Goal: Information Seeking & Learning: Find specific fact

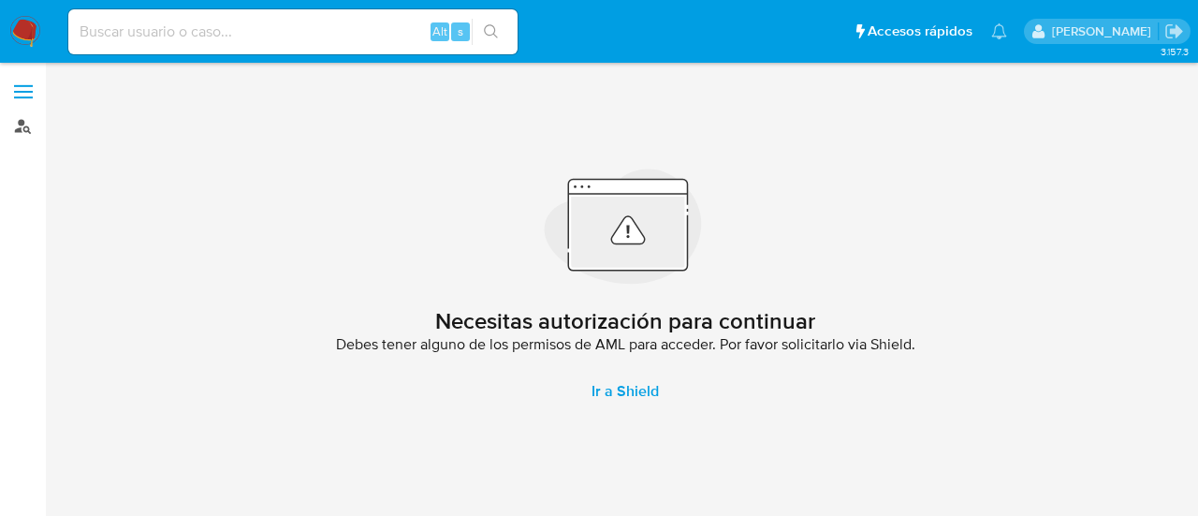
click at [6, 132] on link "Buscador de personas" at bounding box center [111, 125] width 223 height 29
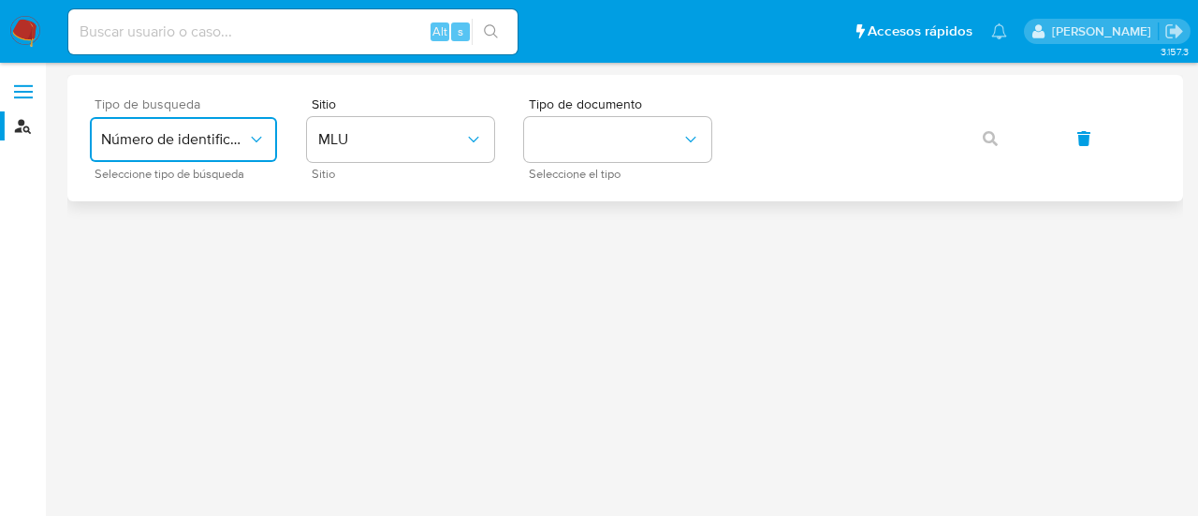
click at [218, 145] on span "Número de identificación" at bounding box center [174, 139] width 146 height 19
click at [189, 254] on div "User ID" at bounding box center [177, 253] width 153 height 45
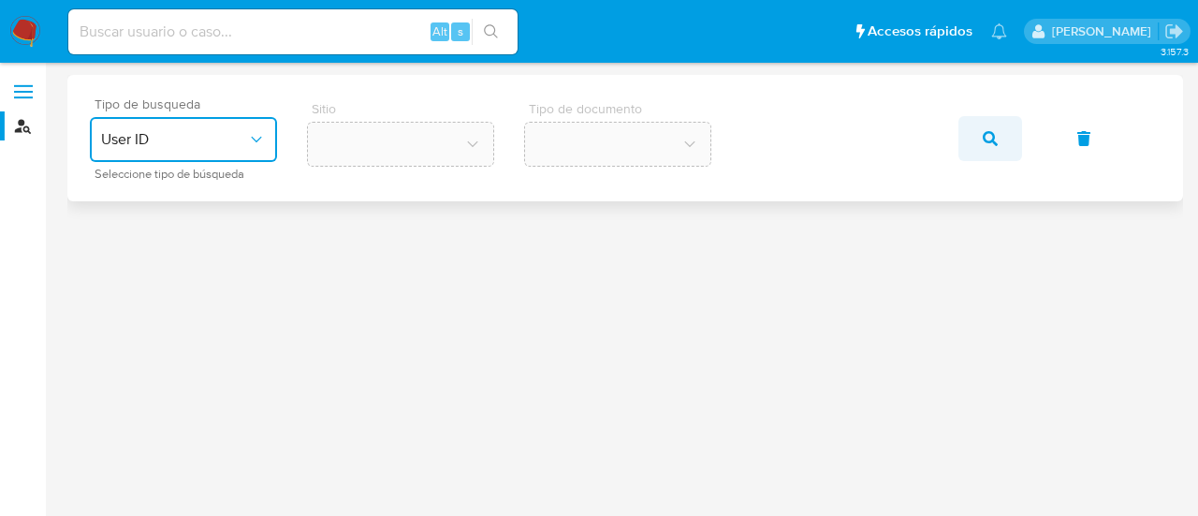
click at [988, 134] on icon "button" at bounding box center [989, 138] width 15 height 15
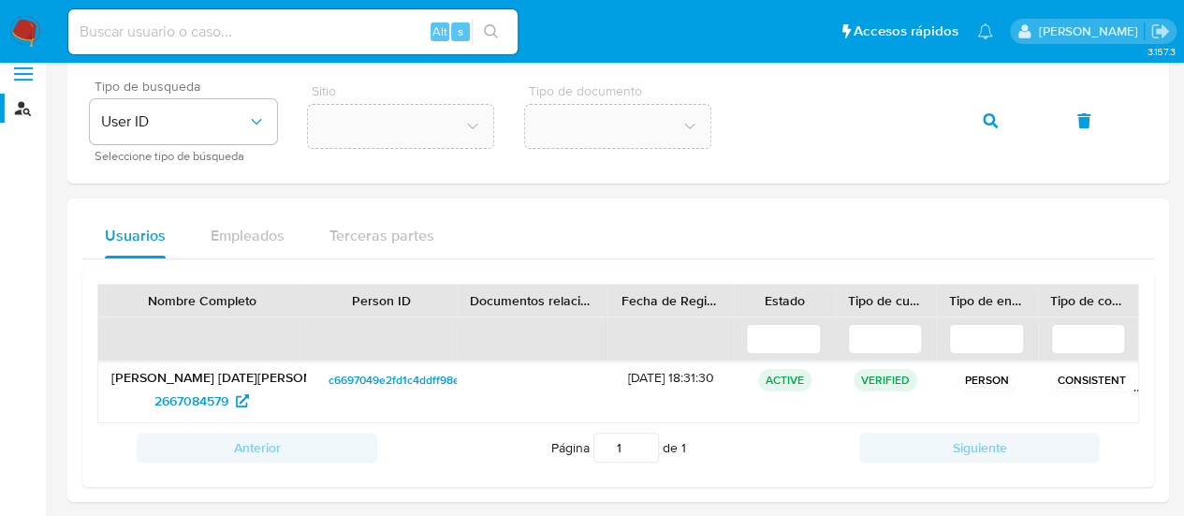
scroll to position [28, 0]
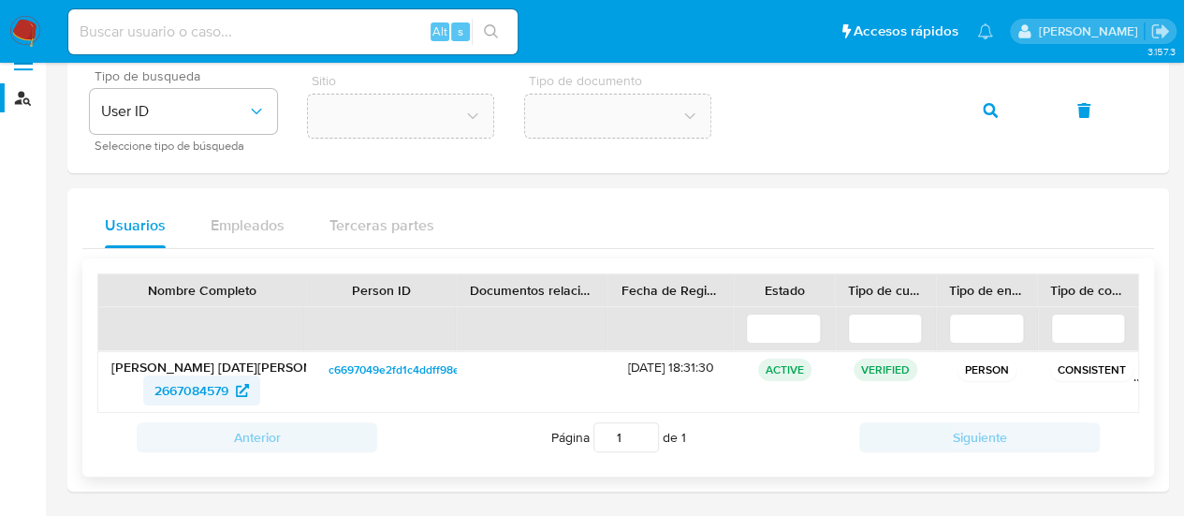
click at [196, 385] on span "2667084579" at bounding box center [191, 390] width 74 height 30
click at [991, 114] on icon "button" at bounding box center [989, 110] width 15 height 15
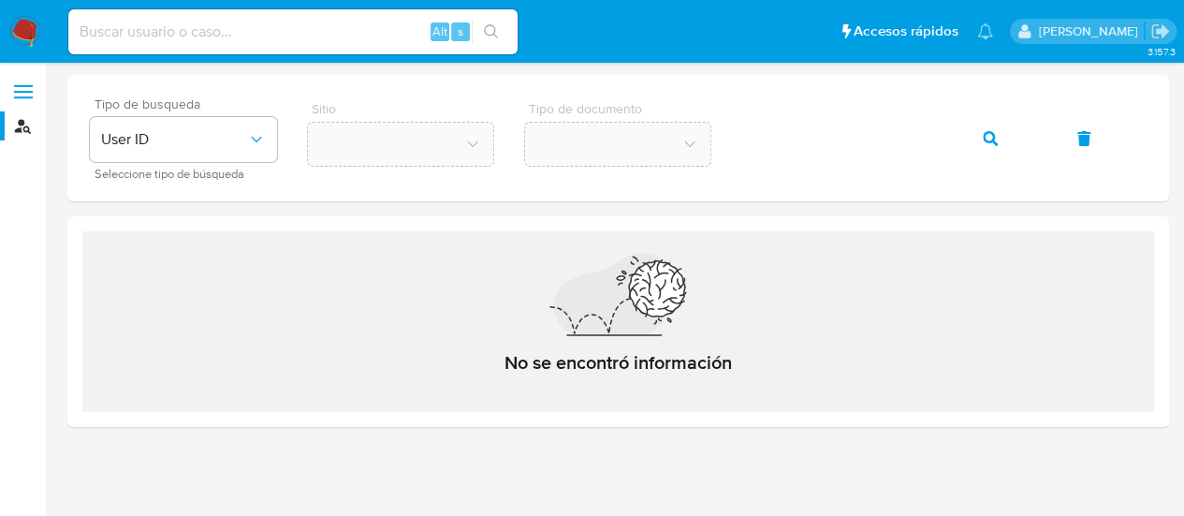
scroll to position [0, 0]
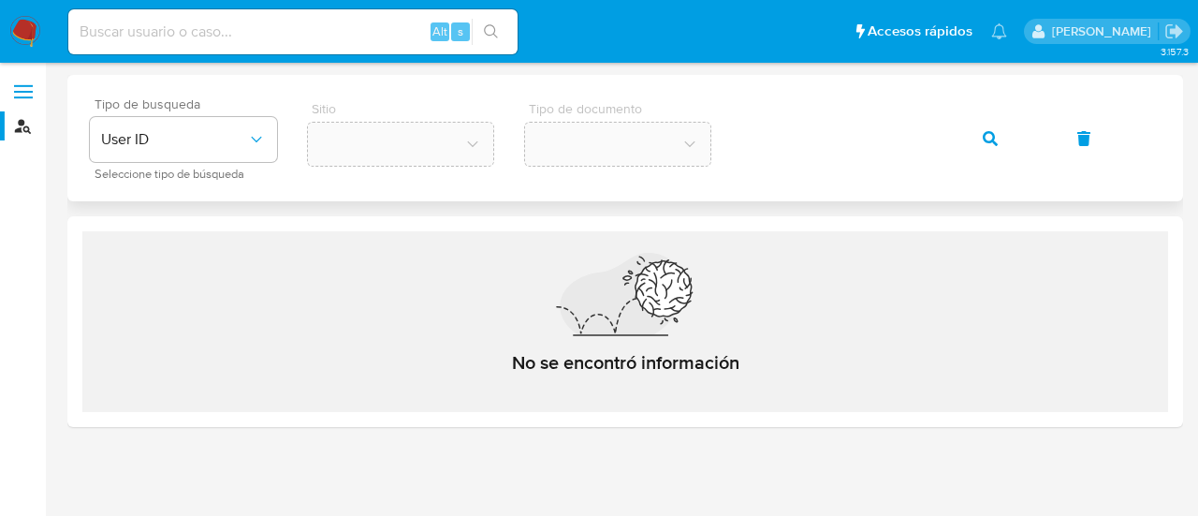
click at [990, 132] on icon "button" at bounding box center [989, 138] width 15 height 15
click at [997, 139] on icon "button" at bounding box center [989, 138] width 15 height 15
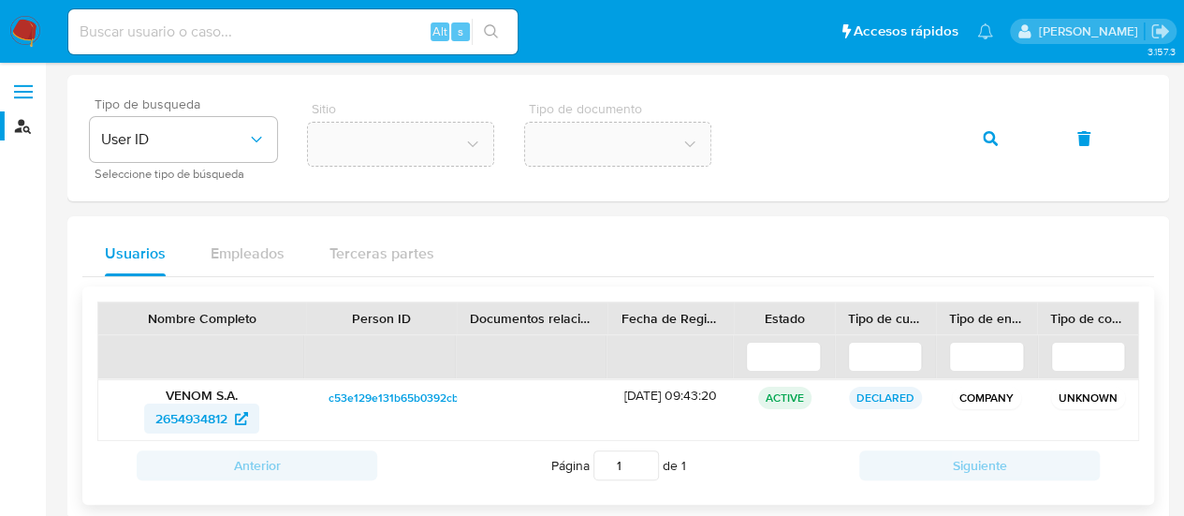
click at [212, 419] on span "2654934812" at bounding box center [191, 418] width 72 height 30
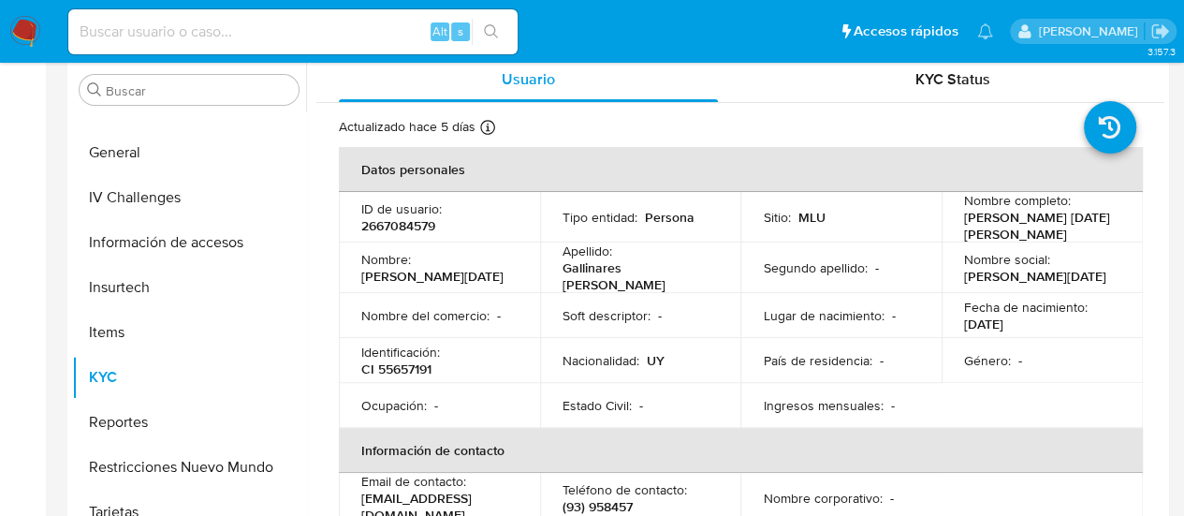
scroll to position [94, 0]
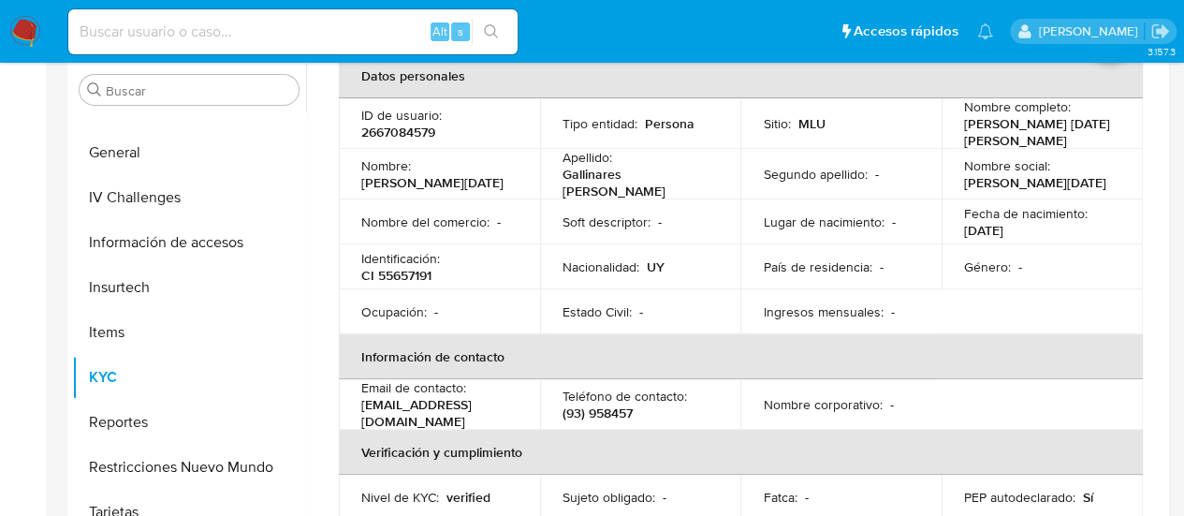
select select "10"
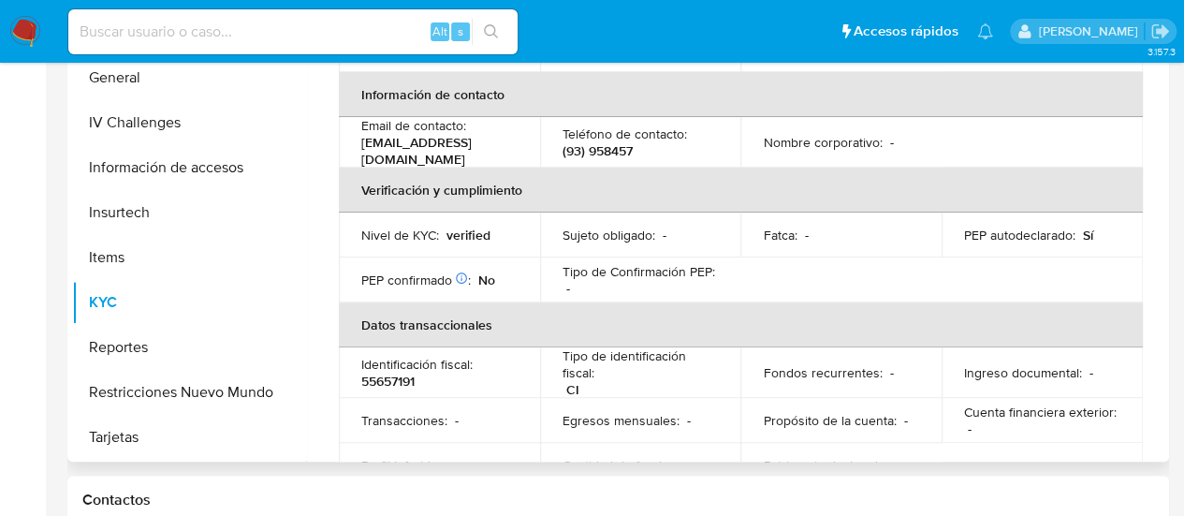
scroll to position [0, 0]
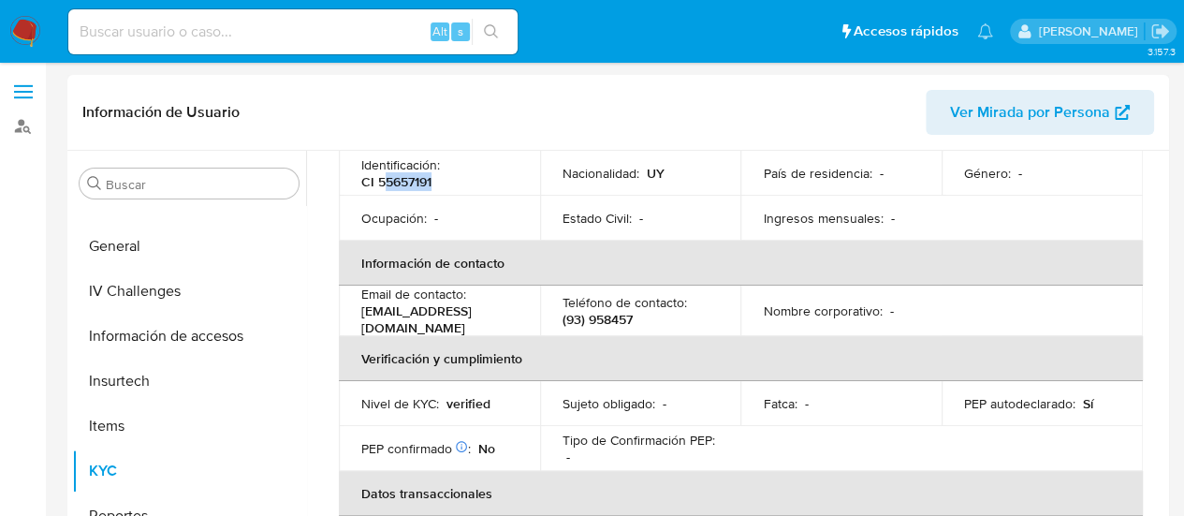
drag, startPoint x: 438, startPoint y: 177, endPoint x: 386, endPoint y: 177, distance: 52.4
click at [386, 177] on div "Identificación : CI 55657191" at bounding box center [439, 173] width 156 height 34
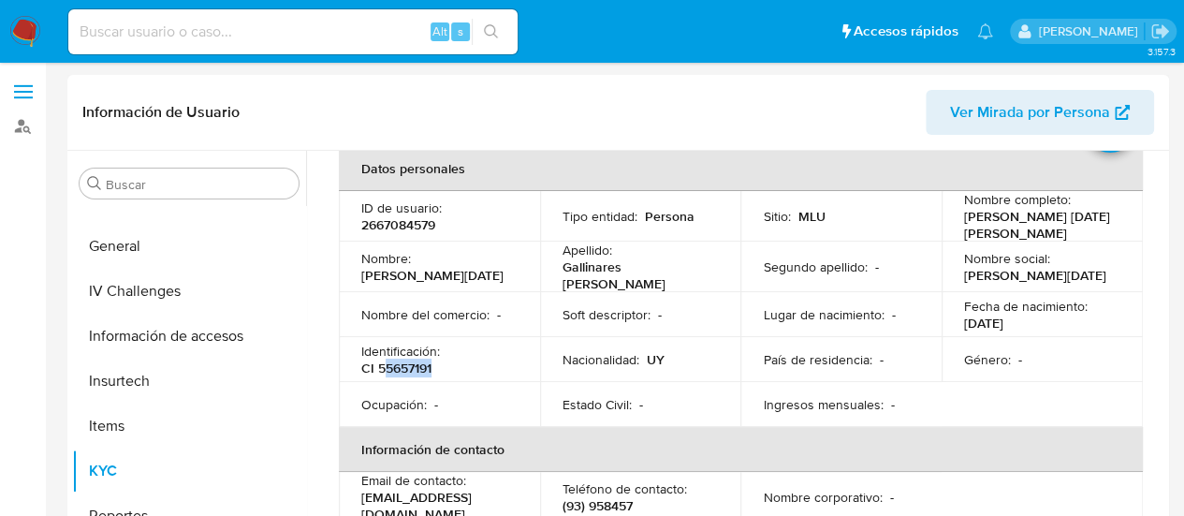
scroll to position [94, 0]
drag, startPoint x: 377, startPoint y: 364, endPoint x: 433, endPoint y: 366, distance: 56.2
click at [433, 366] on div "Identificación : CI 55657191" at bounding box center [439, 360] width 156 height 34
copy p "55657191"
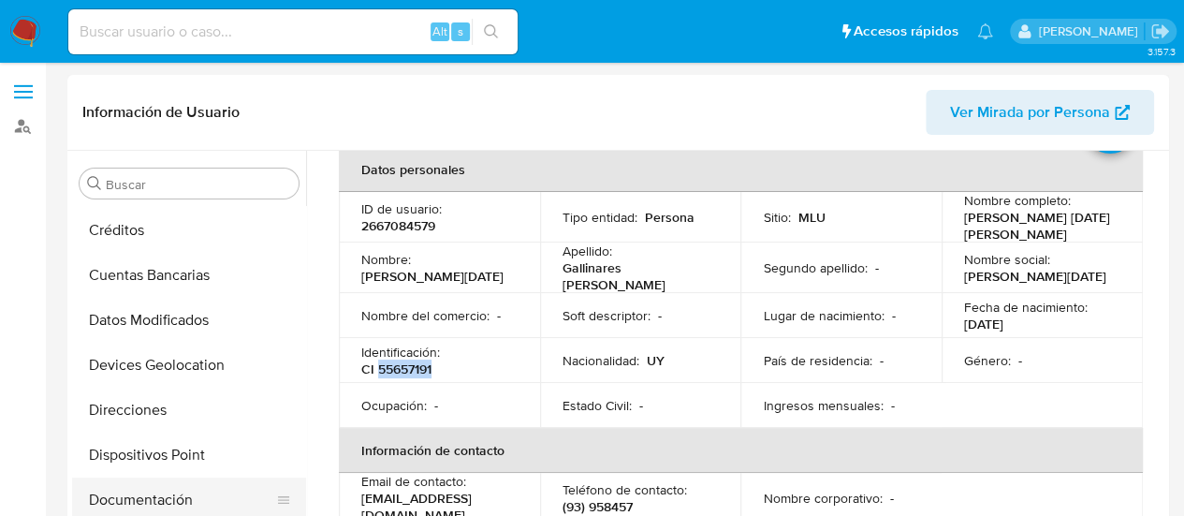
scroll to position [187, 0]
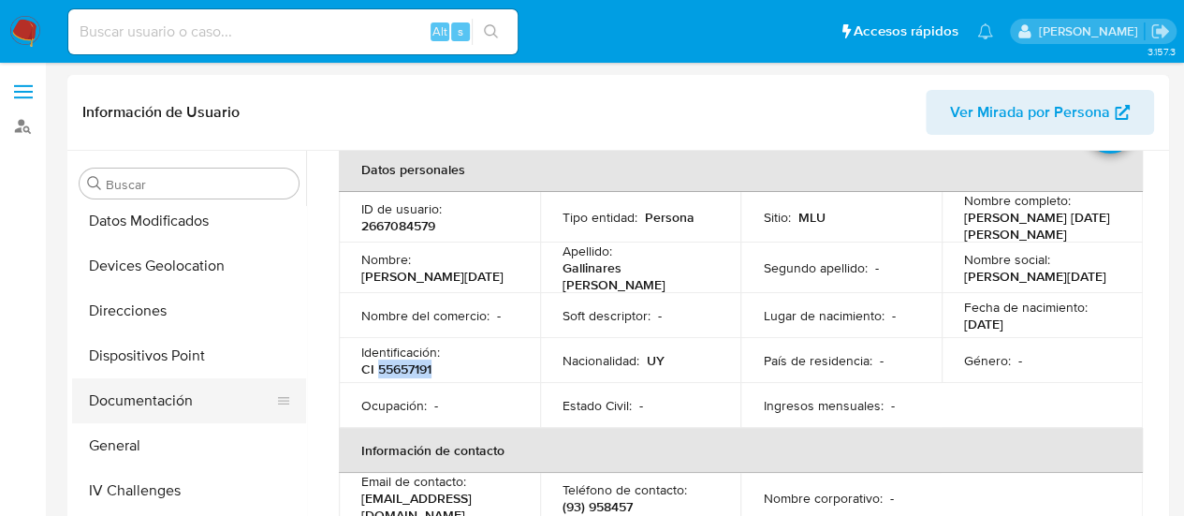
click at [150, 405] on button "Documentación" at bounding box center [181, 400] width 219 height 45
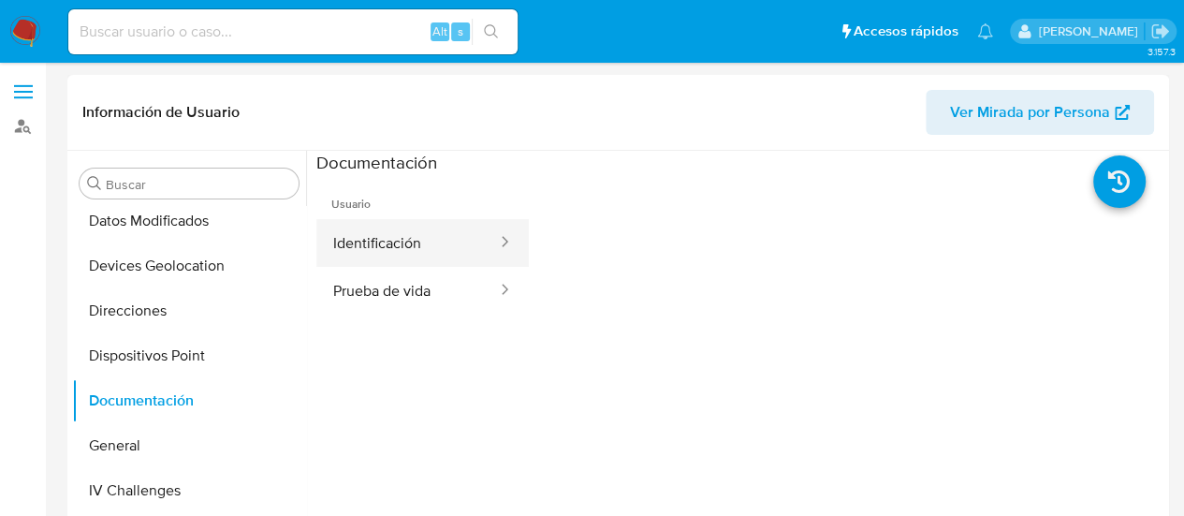
click at [484, 242] on div at bounding box center [499, 243] width 30 height 22
click at [444, 244] on button "Identificación" at bounding box center [407, 243] width 182 height 48
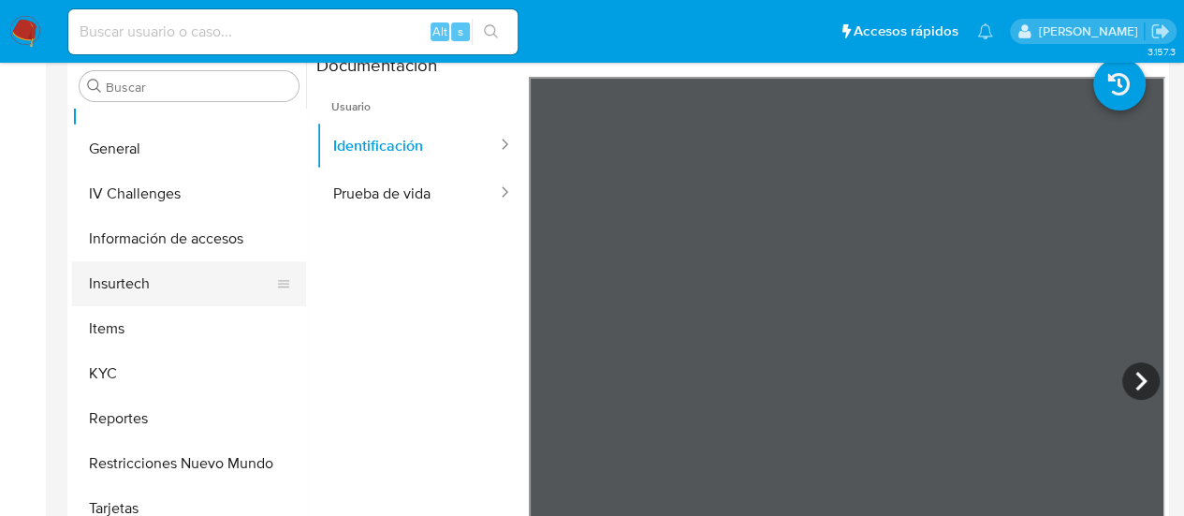
scroll to position [187, 0]
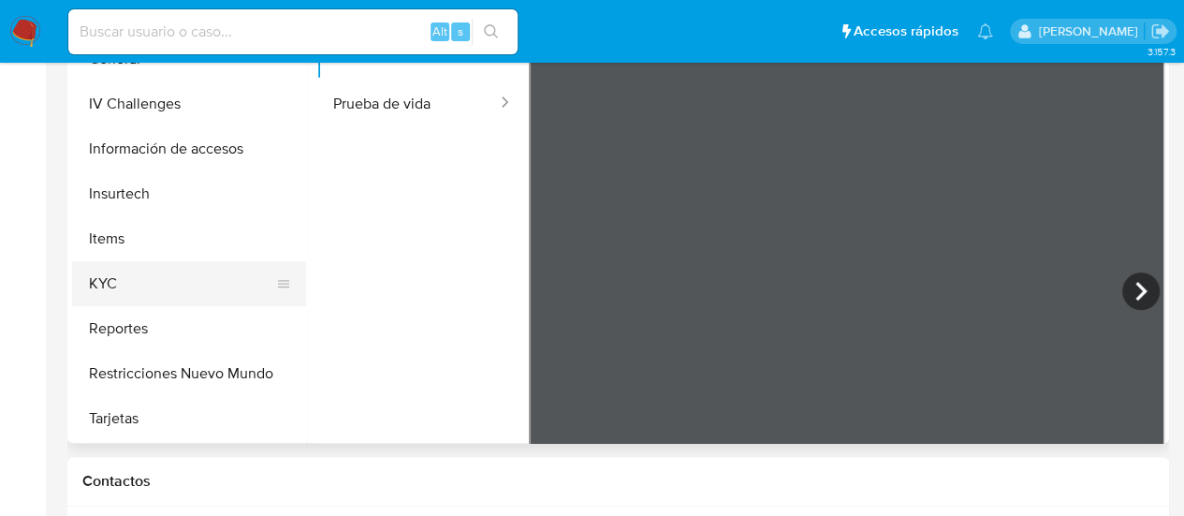
click at [153, 285] on button "KYC" at bounding box center [181, 283] width 219 height 45
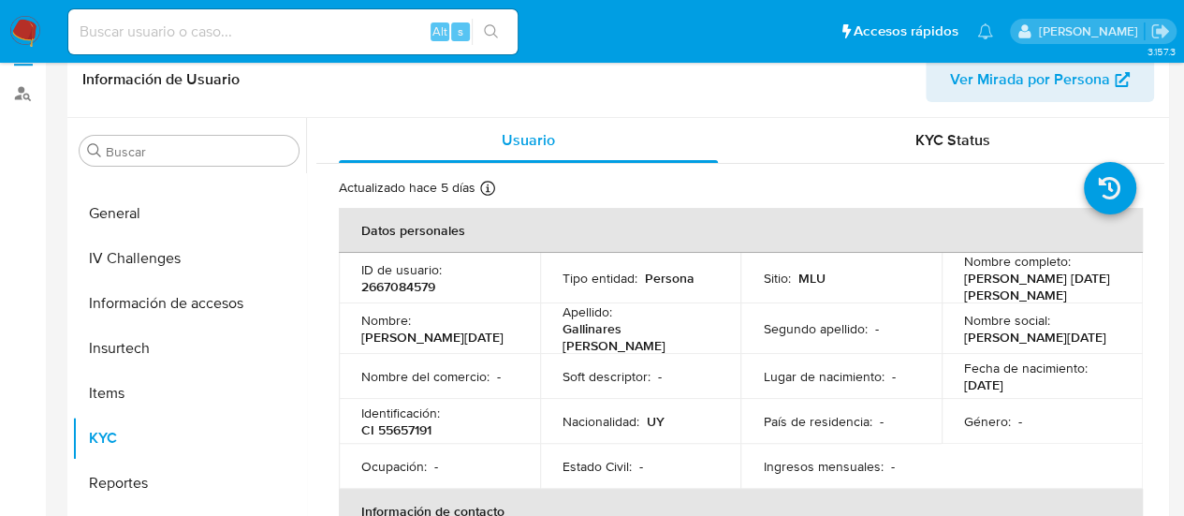
scroll to position [0, 0]
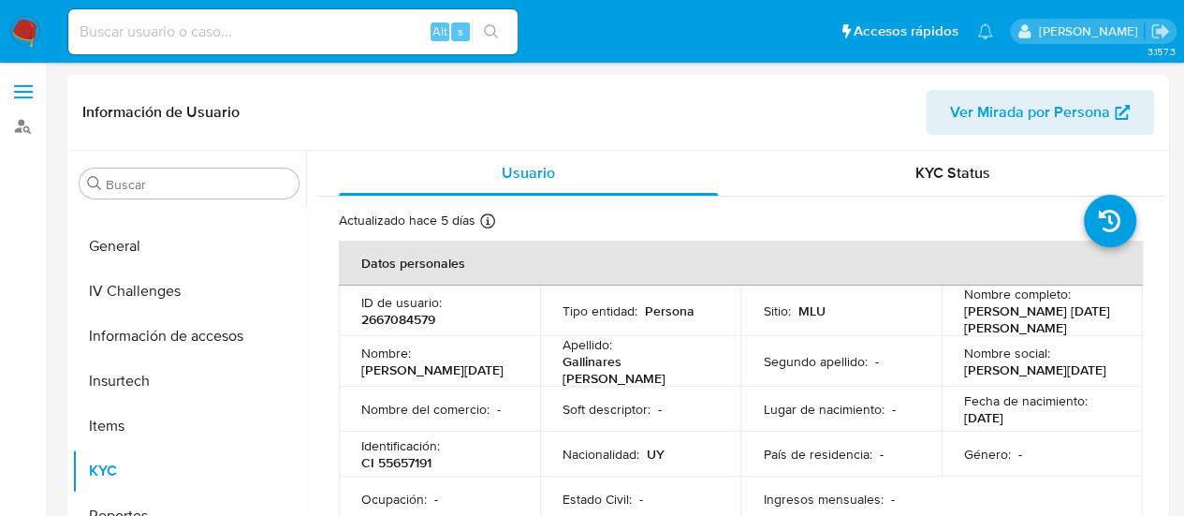
click at [234, 30] on input at bounding box center [292, 32] width 449 height 24
paste input "[DATE],CT2,2669879960,V,[PERSON_NAME],IDE,FS941494,F,93090,R,UY,[GEOGRAPHIC_DAT…"
click at [367, 29] on input "[DATE],CT2,2669879960,V,[PERSON_NAME],IDE,FS941494,F,93090,R,UY,[GEOGRAPHIC_DAT…" at bounding box center [292, 32] width 449 height 24
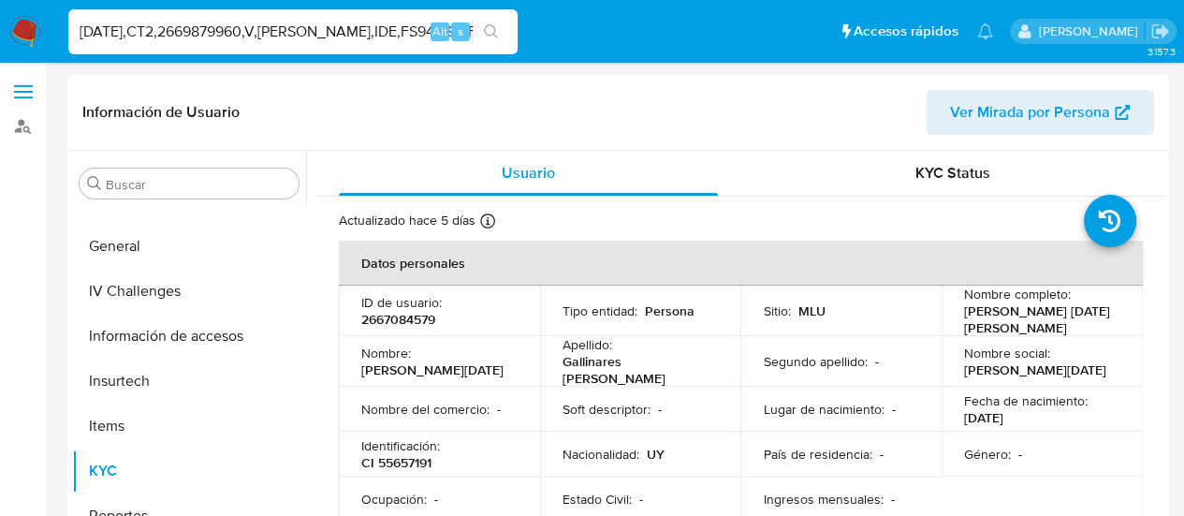
paste input "669879960"
type input "2669879960"
click at [487, 36] on icon "search-icon" at bounding box center [491, 31] width 15 height 15
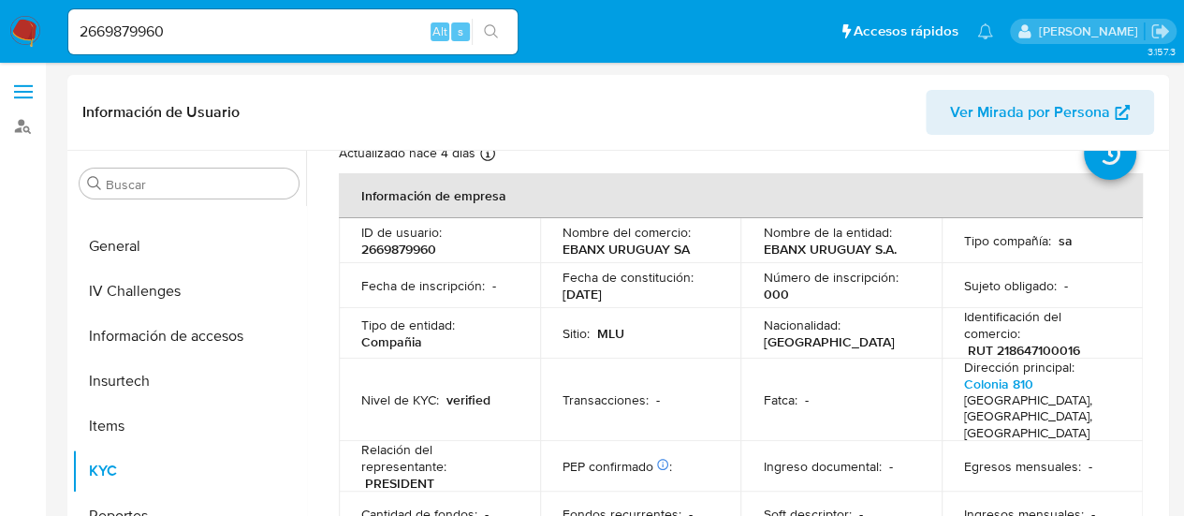
scroll to position [94, 0]
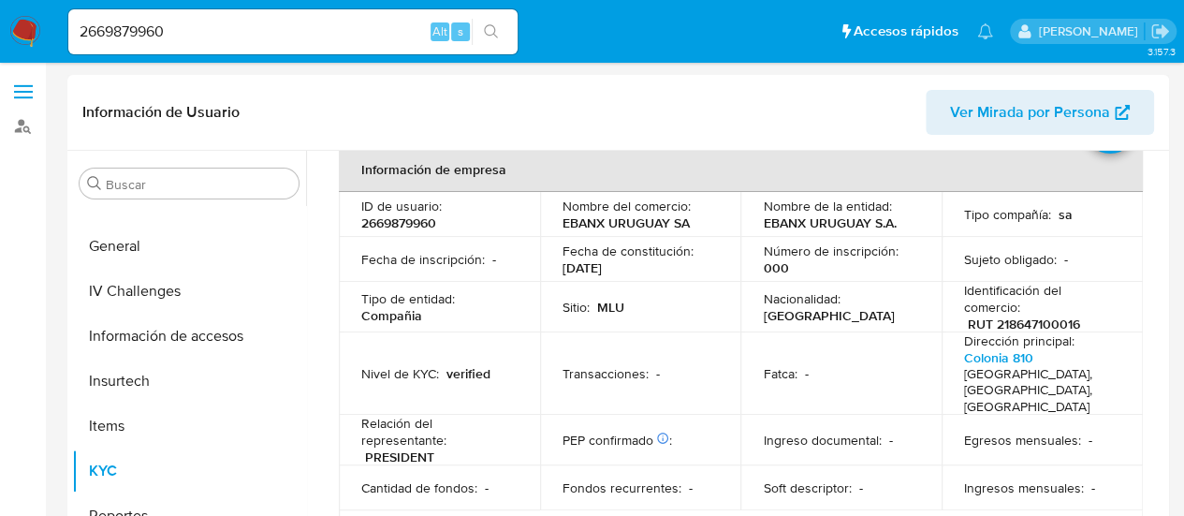
select select "10"
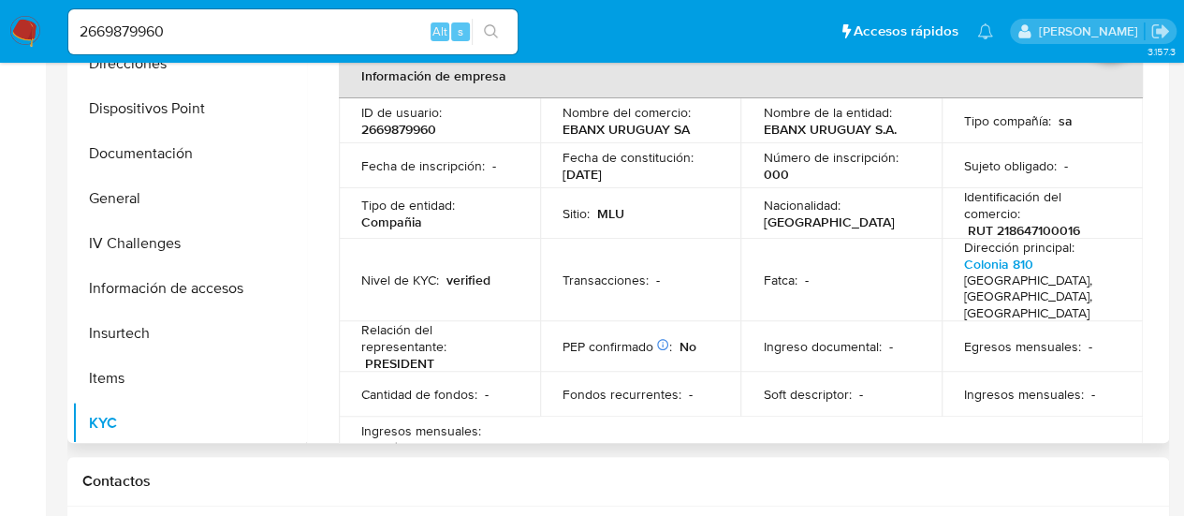
scroll to position [106, 0]
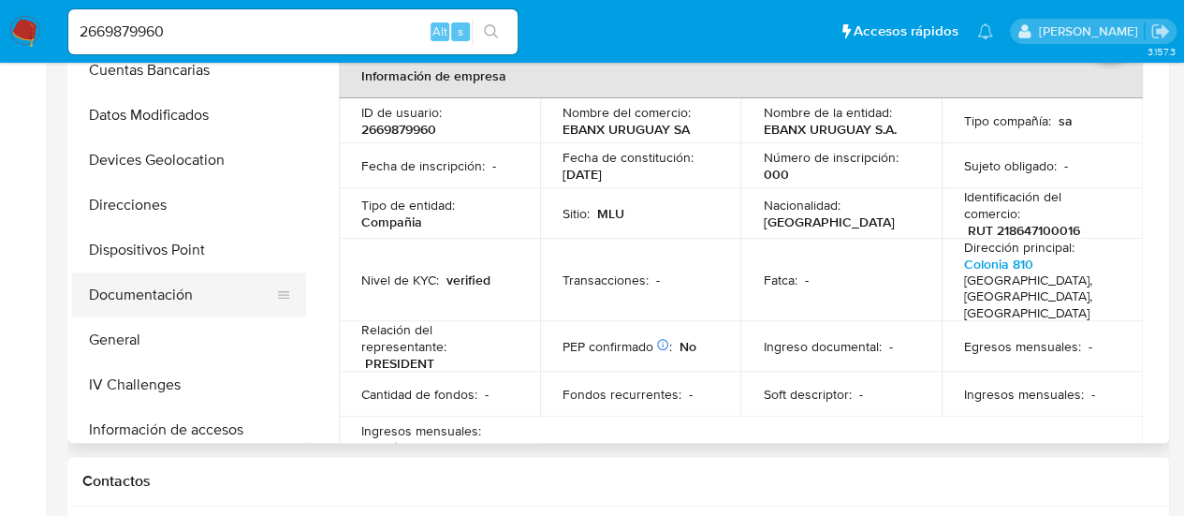
click at [165, 299] on button "Documentación" at bounding box center [181, 294] width 219 height 45
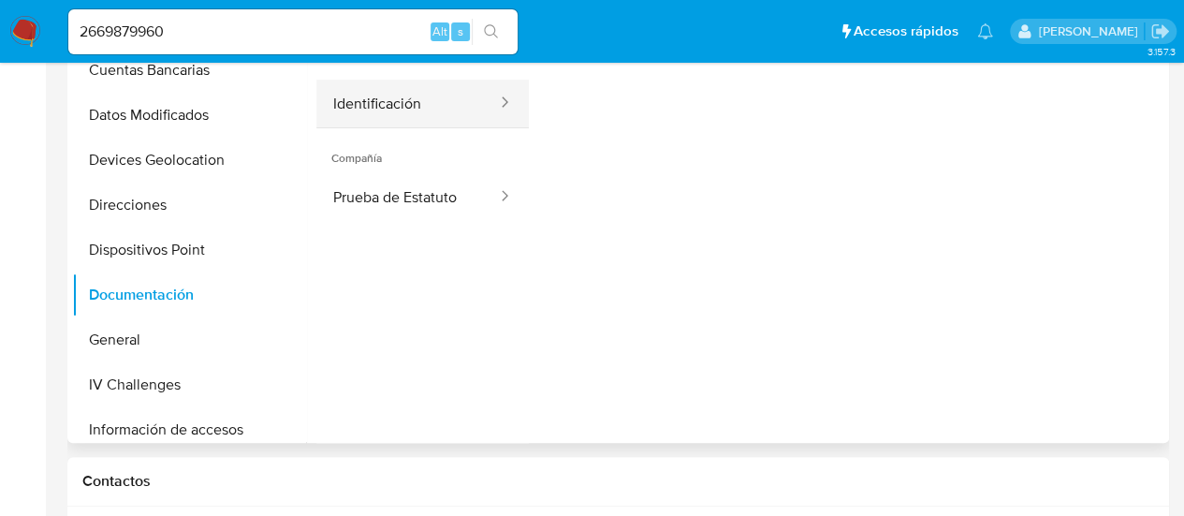
click at [444, 100] on button "Identificación" at bounding box center [407, 104] width 182 height 48
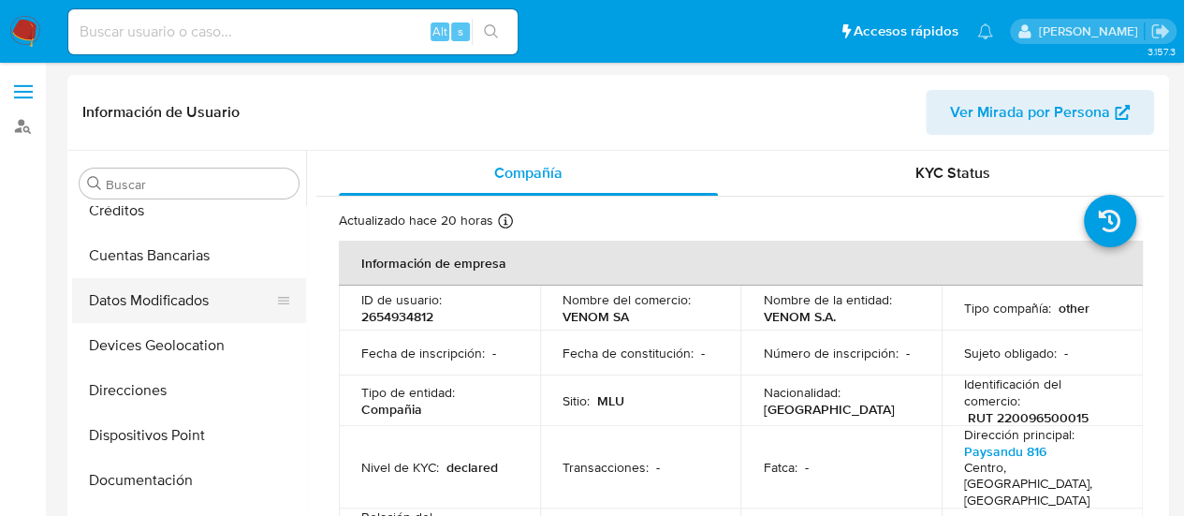
scroll to position [106, 0]
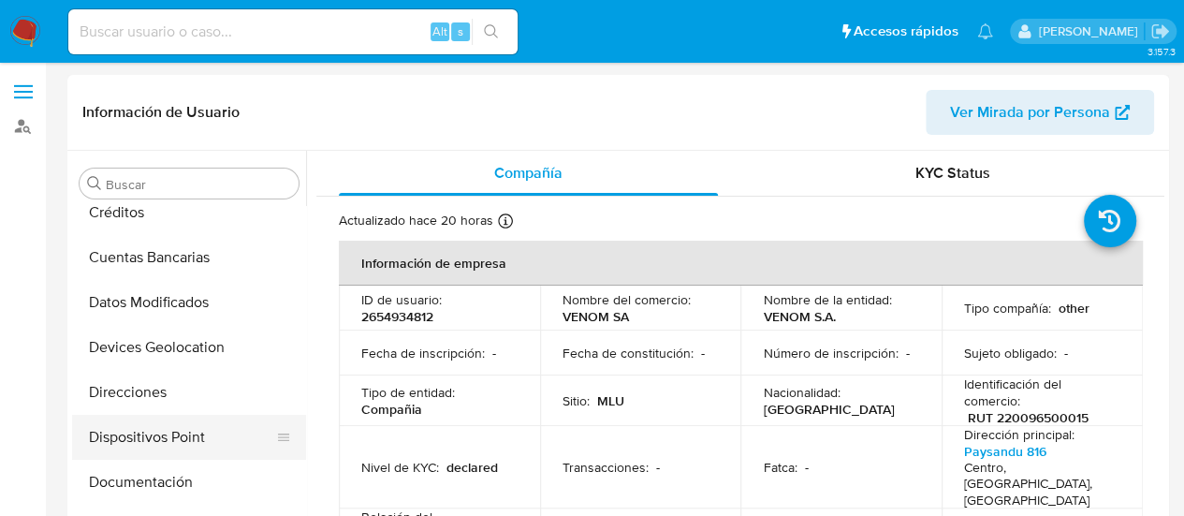
select select "10"
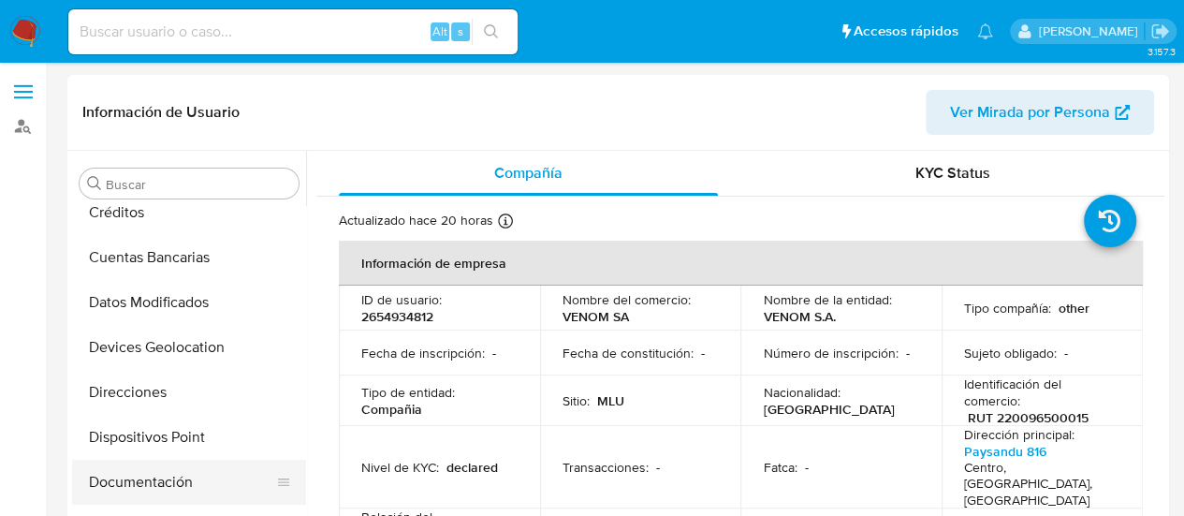
click at [154, 484] on button "Documentación" at bounding box center [181, 481] width 219 height 45
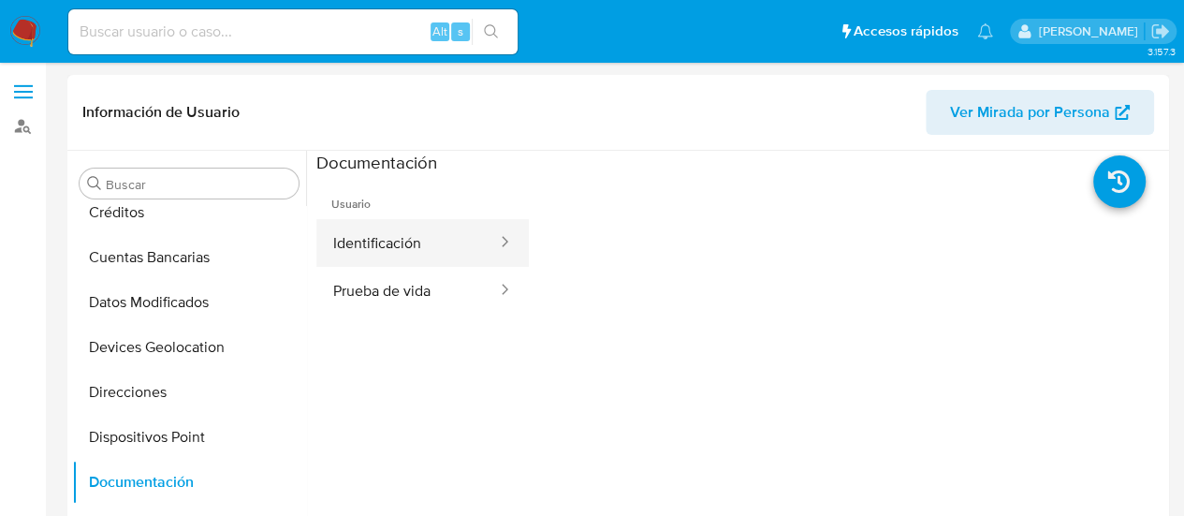
click at [399, 247] on button "Identificación" at bounding box center [407, 243] width 182 height 48
